Goal: Communication & Community: Answer question/provide support

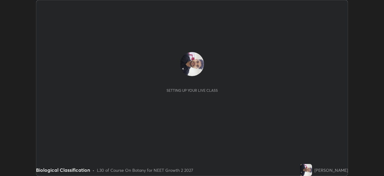
scroll to position [176, 384]
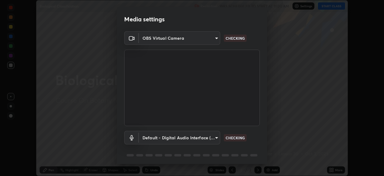
type input "09774d7d098996594ab6bce95c38d17c558d4da6542d49d5e665f1ab1cfd73a1"
type input "default"
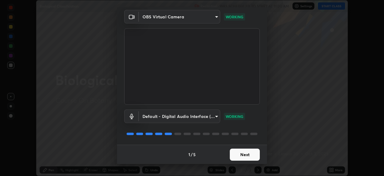
click at [248, 156] on button "Next" at bounding box center [245, 154] width 30 height 12
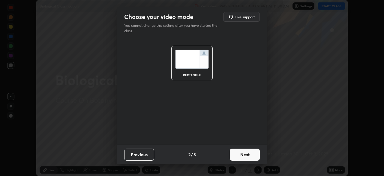
scroll to position [0, 0]
click at [244, 157] on button "Next" at bounding box center [245, 154] width 30 height 12
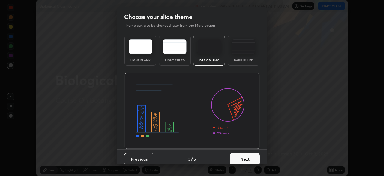
click at [244, 156] on button "Next" at bounding box center [245, 159] width 30 height 12
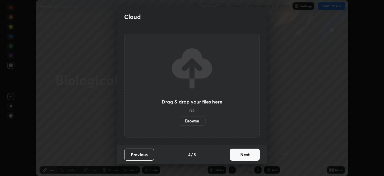
click at [243, 154] on button "Next" at bounding box center [245, 154] width 30 height 12
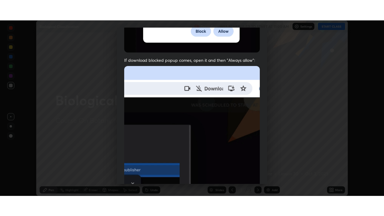
scroll to position [144, 0]
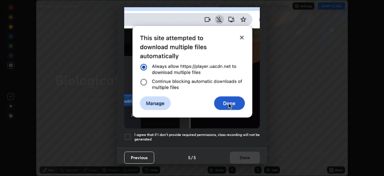
click at [132, 133] on div "I agree that if I don't provide required permissions, class recording will not …" at bounding box center [192, 136] width 136 height 7
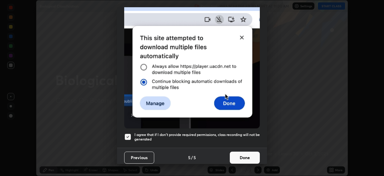
click at [245, 154] on button "Done" at bounding box center [245, 157] width 30 height 12
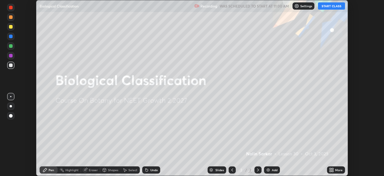
click at [325, 7] on button "START CLASS" at bounding box center [331, 5] width 27 height 7
click at [331, 169] on icon at bounding box center [331, 169] width 2 height 2
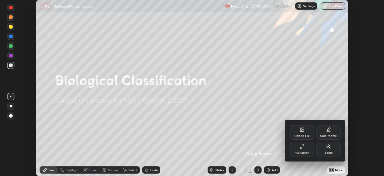
click at [303, 130] on icon at bounding box center [303, 130] width 4 height 4
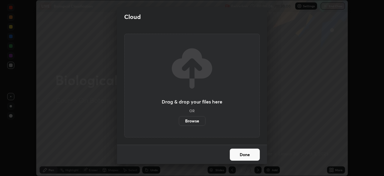
click at [197, 123] on label "Browse" at bounding box center [192, 121] width 27 height 10
click at [179, 123] on input "Browse" at bounding box center [179, 121] width 0 height 10
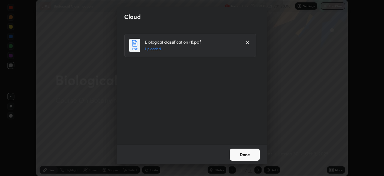
click at [248, 155] on button "Done" at bounding box center [245, 154] width 30 height 12
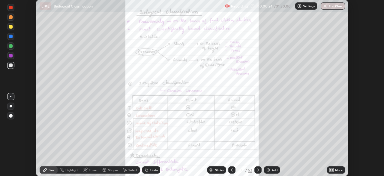
click at [338, 169] on div "More" at bounding box center [339, 169] width 8 height 3
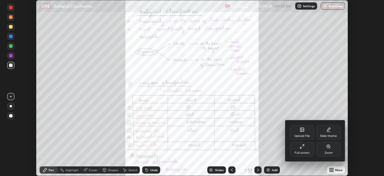
click at [307, 150] on div "Full screen" at bounding box center [302, 149] width 24 height 14
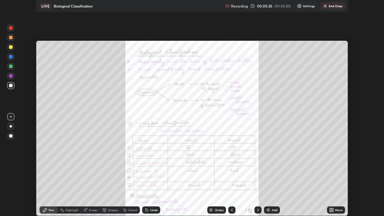
scroll to position [216, 384]
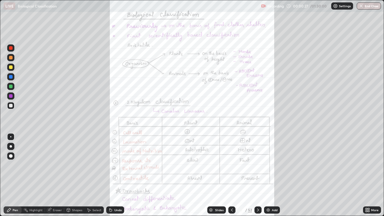
click at [219, 175] on div "Slides" at bounding box center [219, 210] width 8 height 3
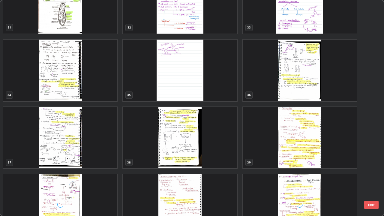
scroll to position [725, 0]
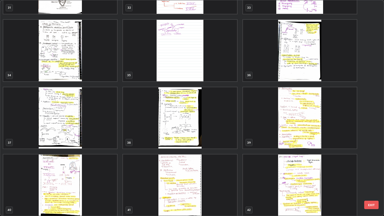
click at [74, 117] on img "grid" at bounding box center [60, 118] width 114 height 62
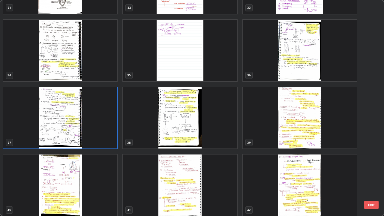
click at [92, 122] on img "grid" at bounding box center [60, 118] width 114 height 62
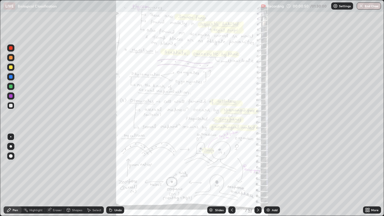
click at [92, 122] on img "grid" at bounding box center [60, 118] width 114 height 62
click at [258, 175] on icon at bounding box center [258, 210] width 5 height 5
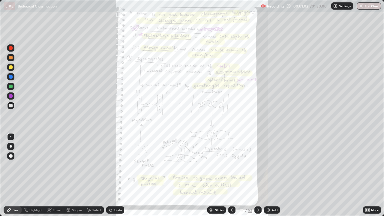
click at [377, 175] on div "More" at bounding box center [375, 210] width 8 height 3
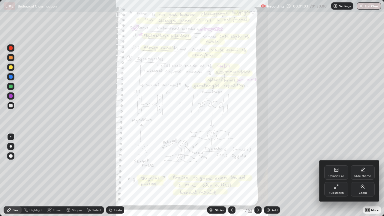
click at [361, 175] on div "Zoom" at bounding box center [363, 193] width 8 height 3
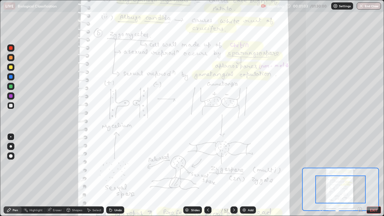
click at [361, 175] on div at bounding box center [341, 190] width 50 height 28
click at [362, 175] on icon at bounding box center [360, 209] width 4 height 4
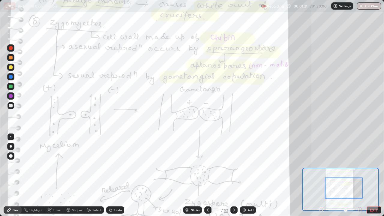
click at [234, 175] on icon at bounding box center [234, 210] width 5 height 5
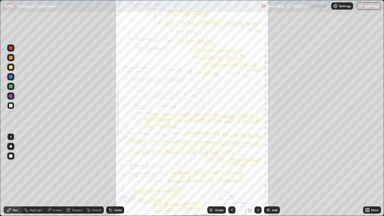
click at [369, 175] on icon at bounding box center [369, 211] width 2 height 2
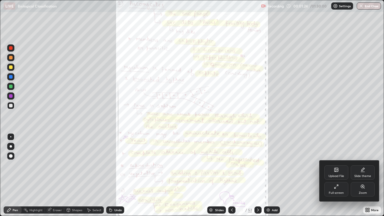
click at [360, 175] on div "Zoom" at bounding box center [363, 193] width 8 height 3
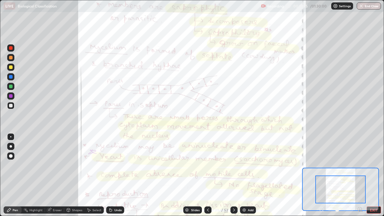
click at [360, 175] on icon at bounding box center [360, 210] width 0 height 2
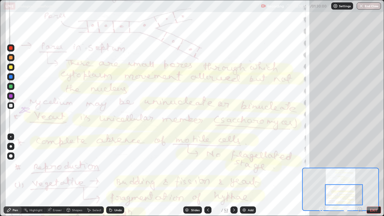
click at [191, 175] on div "Slides" at bounding box center [192, 210] width 19 height 7
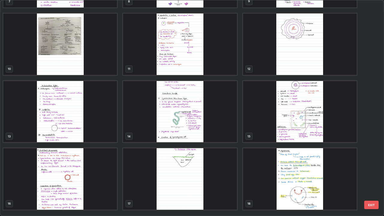
scroll to position [171, 0]
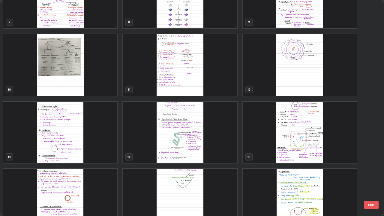
click at [270, 84] on img "grid" at bounding box center [300, 65] width 114 height 62
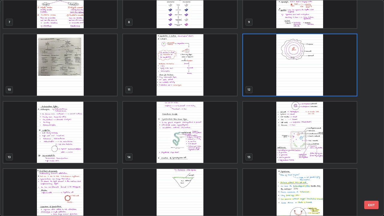
click at [265, 86] on img "grid" at bounding box center [300, 65] width 114 height 62
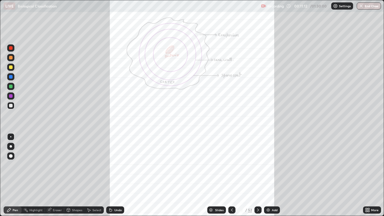
click at [271, 175] on div "Add" at bounding box center [272, 210] width 16 height 7
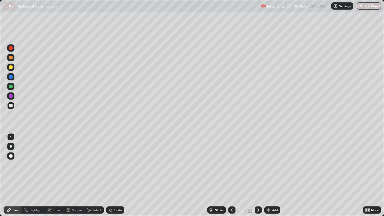
click at [272, 175] on div "Add" at bounding box center [275, 210] width 6 height 3
click at [88, 175] on icon at bounding box center [89, 211] width 3 height 4
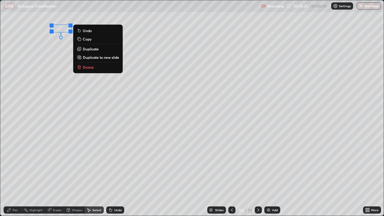
click at [94, 49] on p "Duplicate" at bounding box center [91, 49] width 16 height 5
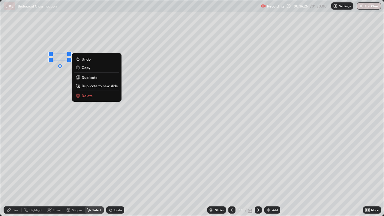
click at [92, 77] on p "Duplicate" at bounding box center [90, 77] width 16 height 5
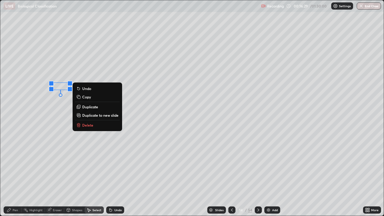
click at [92, 106] on p "Duplicate" at bounding box center [90, 106] width 16 height 5
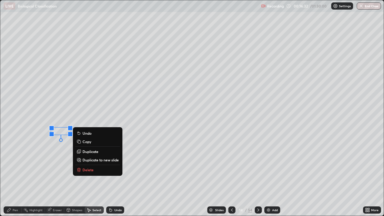
click at [15, 175] on div "Pen" at bounding box center [15, 210] width 5 height 3
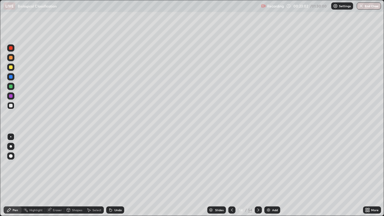
click at [96, 175] on div "Select" at bounding box center [96, 210] width 9 height 3
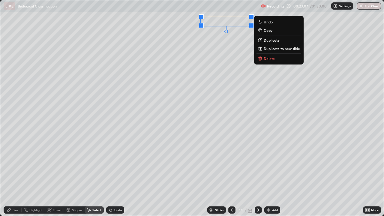
click at [275, 42] on p "Duplicate" at bounding box center [272, 40] width 16 height 5
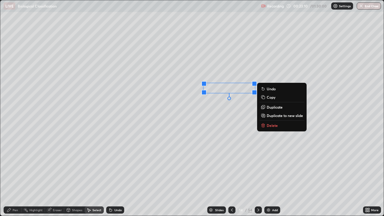
click at [226, 120] on div "0 ° Undo Copy Duplicate Duplicate to new slide Delete" at bounding box center [192, 108] width 384 height 216
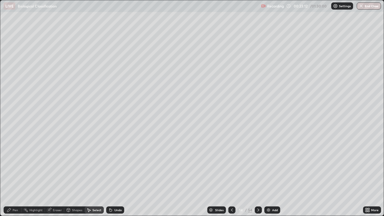
click at [15, 175] on div "Pen" at bounding box center [15, 210] width 5 height 3
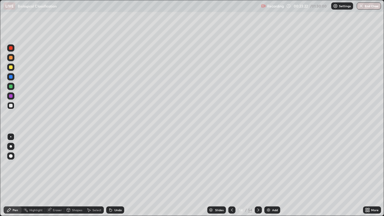
click at [91, 175] on div "Select" at bounding box center [94, 210] width 19 height 7
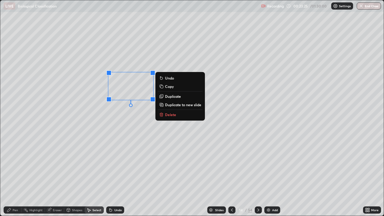
click at [174, 97] on p "Duplicate" at bounding box center [173, 96] width 16 height 5
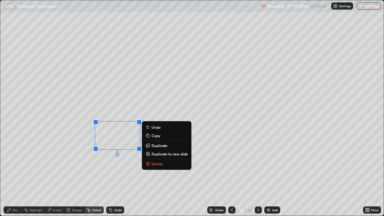
click at [86, 175] on icon at bounding box center [88, 210] width 5 height 5
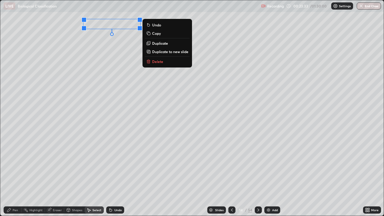
click at [158, 45] on p "Duplicate" at bounding box center [160, 43] width 16 height 5
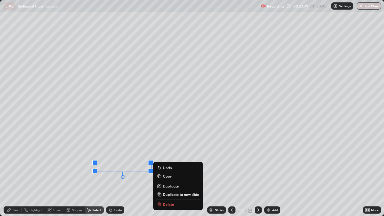
click at [100, 175] on div "0 ° Undo Copy Duplicate Duplicate to new slide Delete" at bounding box center [192, 108] width 384 height 216
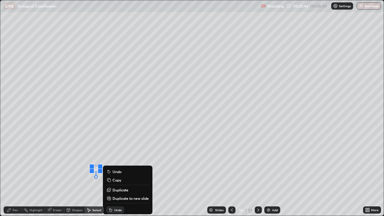
click at [111, 175] on icon at bounding box center [111, 210] width 2 height 2
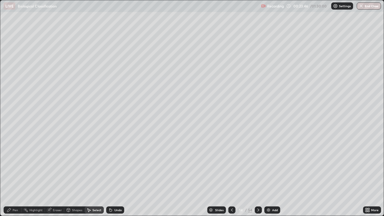
click at [55, 175] on div "Eraser" at bounding box center [57, 210] width 9 height 3
click at [14, 175] on div "Pen" at bounding box center [15, 210] width 5 height 3
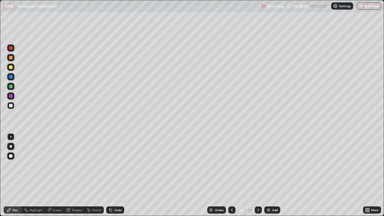
click at [93, 175] on div "Select" at bounding box center [96, 210] width 9 height 3
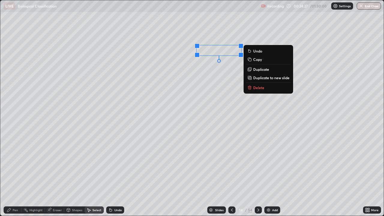
click at [263, 69] on p "Duplicate" at bounding box center [261, 69] width 16 height 5
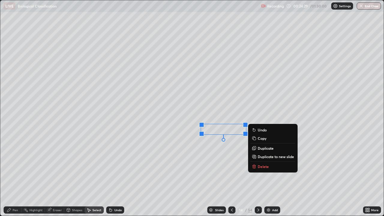
click at [216, 148] on div "0 ° Undo Copy Duplicate Duplicate to new slide Delete" at bounding box center [192, 108] width 384 height 216
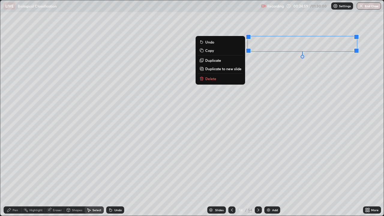
click at [230, 62] on button "Duplicate" at bounding box center [220, 60] width 45 height 7
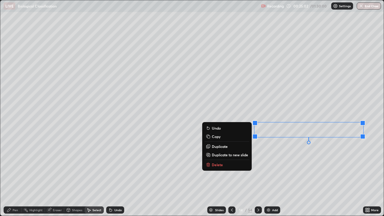
click at [297, 153] on div "0 ° Undo Copy Duplicate Duplicate to new slide Delete" at bounding box center [192, 108] width 384 height 216
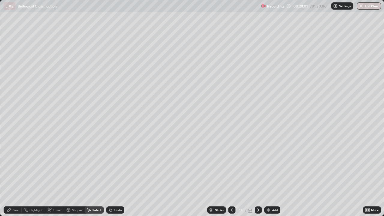
click at [231, 175] on icon at bounding box center [232, 210] width 5 height 5
click at [258, 175] on icon at bounding box center [258, 210] width 5 height 5
click at [273, 175] on div "Add" at bounding box center [275, 210] width 6 height 3
click at [13, 175] on div "Pen" at bounding box center [15, 210] width 5 height 3
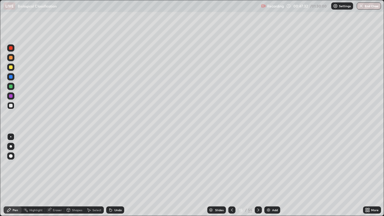
click at [11, 77] on div at bounding box center [11, 77] width 4 height 4
click at [11, 106] on div at bounding box center [11, 106] width 4 height 4
click at [56, 175] on div "Eraser" at bounding box center [57, 210] width 9 height 3
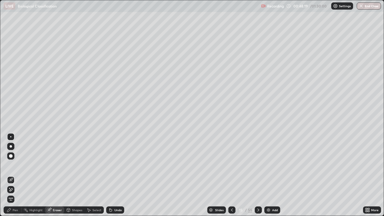
click at [15, 175] on div "Pen" at bounding box center [15, 210] width 5 height 3
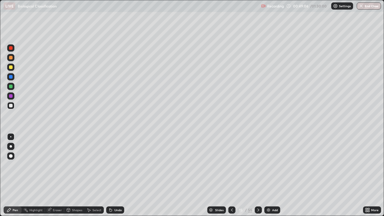
click at [272, 175] on div "Add" at bounding box center [275, 210] width 6 height 3
click at [11, 67] on div at bounding box center [11, 67] width 4 height 4
click at [12, 106] on div at bounding box center [11, 106] width 4 height 4
click at [230, 175] on icon at bounding box center [232, 210] width 5 height 5
click at [260, 175] on div at bounding box center [258, 210] width 7 height 7
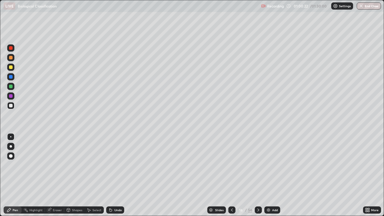
click at [258, 175] on icon at bounding box center [258, 210] width 5 height 5
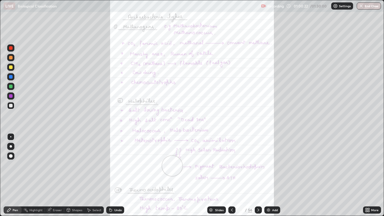
click at [258, 175] on icon at bounding box center [258, 210] width 5 height 5
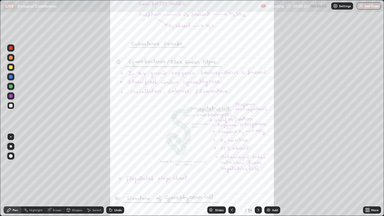
click at [258, 175] on icon at bounding box center [259, 210] width 2 height 3
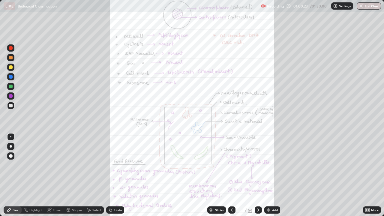
click at [258, 175] on icon at bounding box center [258, 210] width 5 height 5
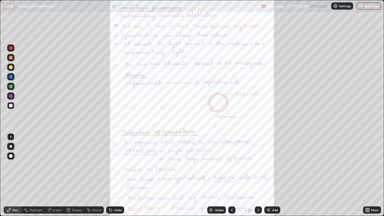
click at [258, 175] on icon at bounding box center [259, 210] width 2 height 3
click at [258, 175] on icon at bounding box center [258, 210] width 5 height 5
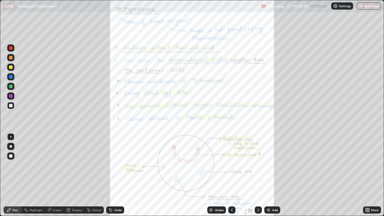
click at [258, 175] on icon at bounding box center [258, 210] width 5 height 5
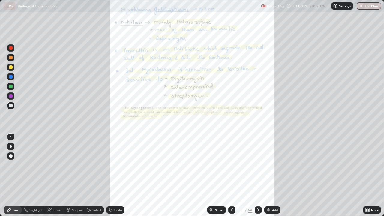
click at [258, 175] on icon at bounding box center [258, 210] width 5 height 5
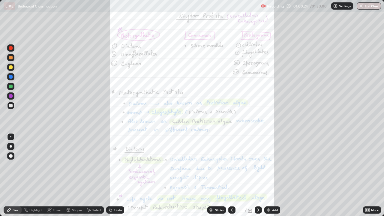
click at [258, 175] on icon at bounding box center [258, 210] width 5 height 5
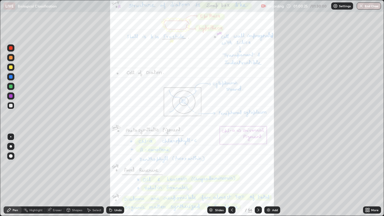
click at [258, 175] on icon at bounding box center [258, 210] width 5 height 5
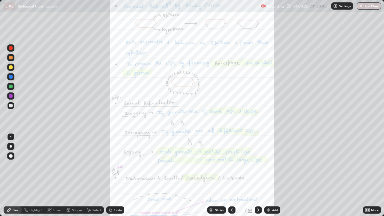
click at [258, 175] on icon at bounding box center [258, 210] width 5 height 5
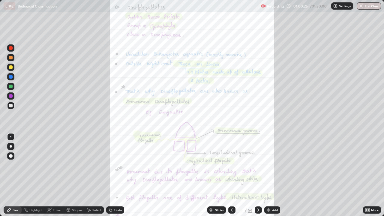
click at [258, 175] on icon at bounding box center [258, 210] width 5 height 5
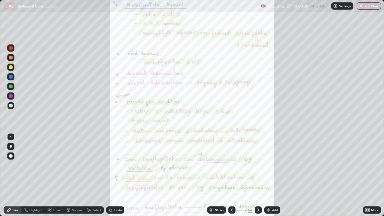
click at [255, 175] on div at bounding box center [258, 210] width 7 height 7
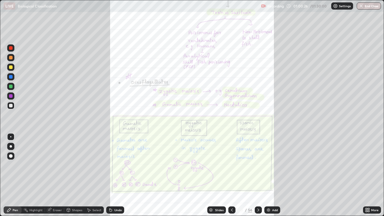
click at [256, 175] on icon at bounding box center [258, 210] width 5 height 5
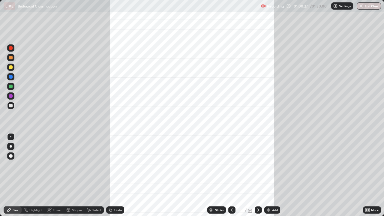
click at [257, 175] on icon at bounding box center [258, 210] width 5 height 5
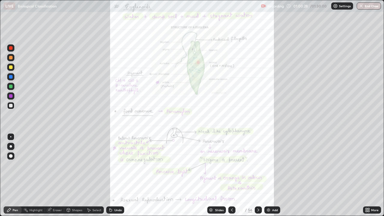
click at [258, 175] on icon at bounding box center [258, 210] width 5 height 5
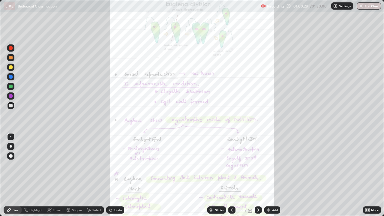
click at [259, 175] on icon at bounding box center [258, 210] width 5 height 5
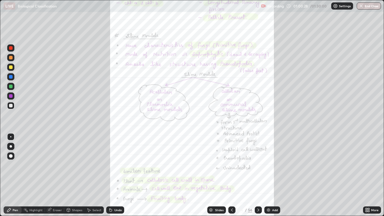
click at [258, 175] on icon at bounding box center [258, 210] width 5 height 5
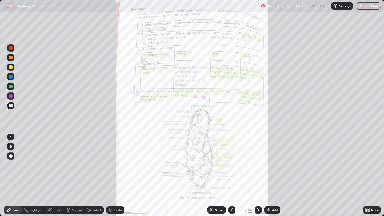
click at [258, 175] on icon at bounding box center [258, 210] width 5 height 5
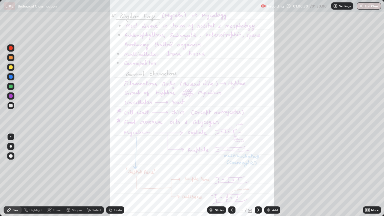
click at [258, 175] on icon at bounding box center [258, 210] width 5 height 5
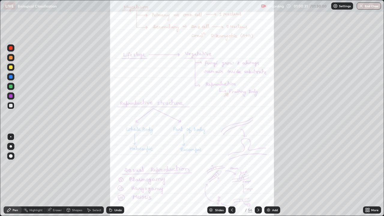
click at [258, 175] on icon at bounding box center [259, 210] width 2 height 3
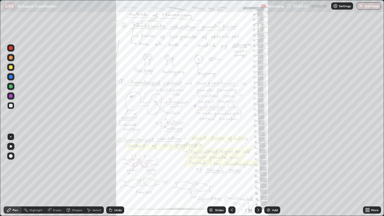
click at [259, 175] on icon at bounding box center [258, 210] width 5 height 5
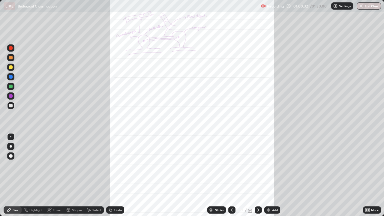
click at [257, 175] on icon at bounding box center [258, 210] width 5 height 5
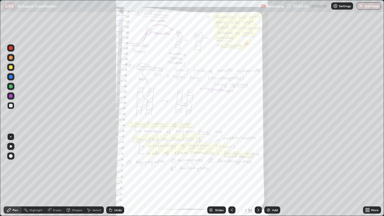
click at [259, 175] on div at bounding box center [258, 210] width 7 height 7
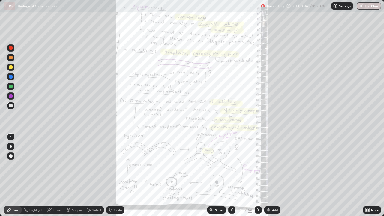
click at [258, 175] on icon at bounding box center [258, 210] width 5 height 5
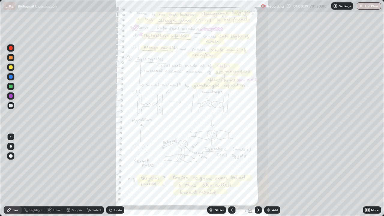
click at [258, 175] on icon at bounding box center [258, 210] width 5 height 5
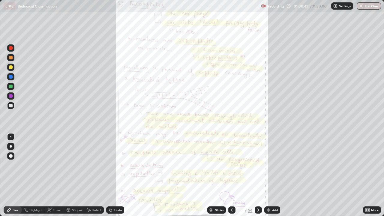
click at [367, 175] on icon at bounding box center [367, 211] width 2 height 2
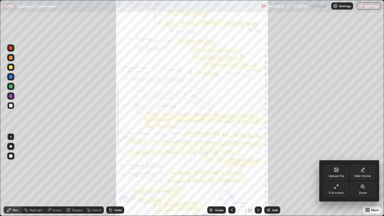
click at [363, 175] on icon at bounding box center [362, 186] width 1 height 0
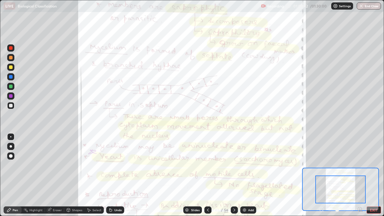
click at [362, 175] on icon at bounding box center [362, 211] width 1 height 1
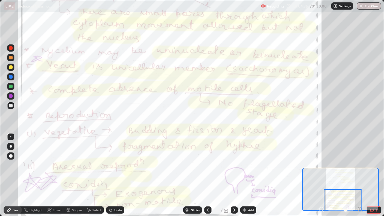
click at [233, 175] on icon at bounding box center [234, 210] width 5 height 5
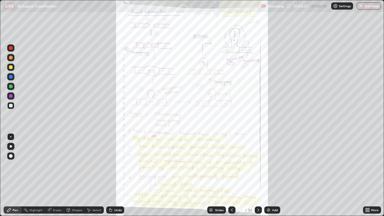
click at [369, 175] on icon at bounding box center [369, 209] width 2 height 2
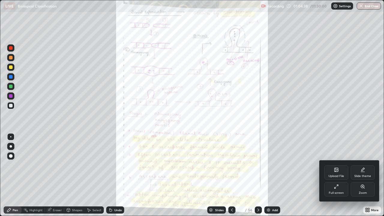
click at [365, 175] on div "Zoom" at bounding box center [363, 193] width 8 height 3
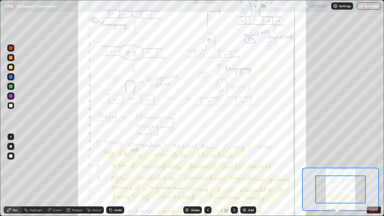
click at [360, 175] on icon at bounding box center [360, 209] width 2 height 0
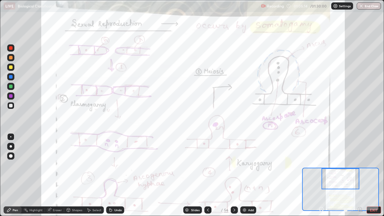
click at [11, 86] on div at bounding box center [11, 87] width 4 height 4
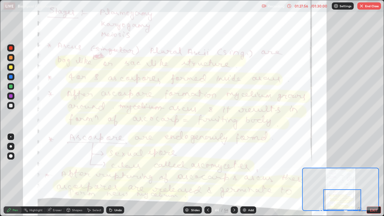
click at [234, 175] on icon at bounding box center [234, 210] width 5 height 5
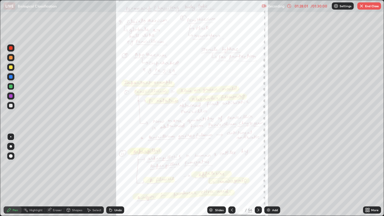
click at [255, 175] on div at bounding box center [258, 210] width 7 height 12
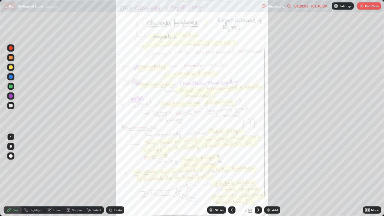
click at [258, 175] on icon at bounding box center [258, 210] width 5 height 5
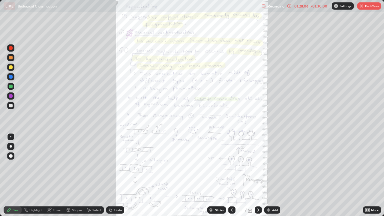
click at [258, 175] on icon at bounding box center [258, 210] width 5 height 5
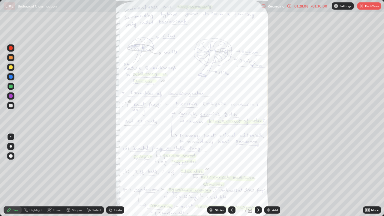
click at [258, 175] on icon at bounding box center [258, 210] width 5 height 5
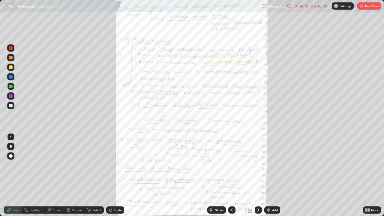
click at [258, 175] on div at bounding box center [258, 210] width 7 height 7
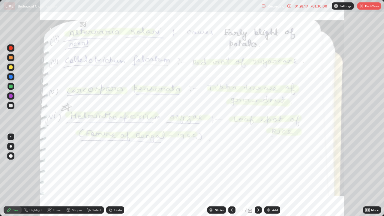
click at [365, 6] on button "End Class" at bounding box center [370, 5] width 24 height 7
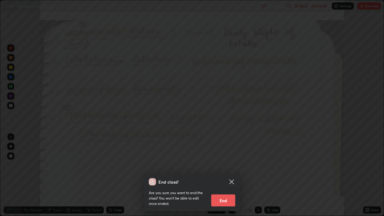
click at [232, 175] on button "End" at bounding box center [223, 201] width 24 height 12
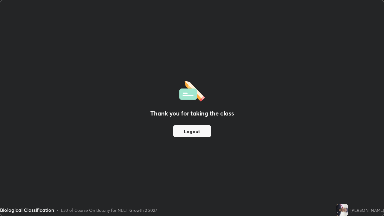
click at [299, 56] on div "Thank you for taking the class Logout" at bounding box center [192, 108] width 384 height 216
